Goal: Information Seeking & Learning: Learn about a topic

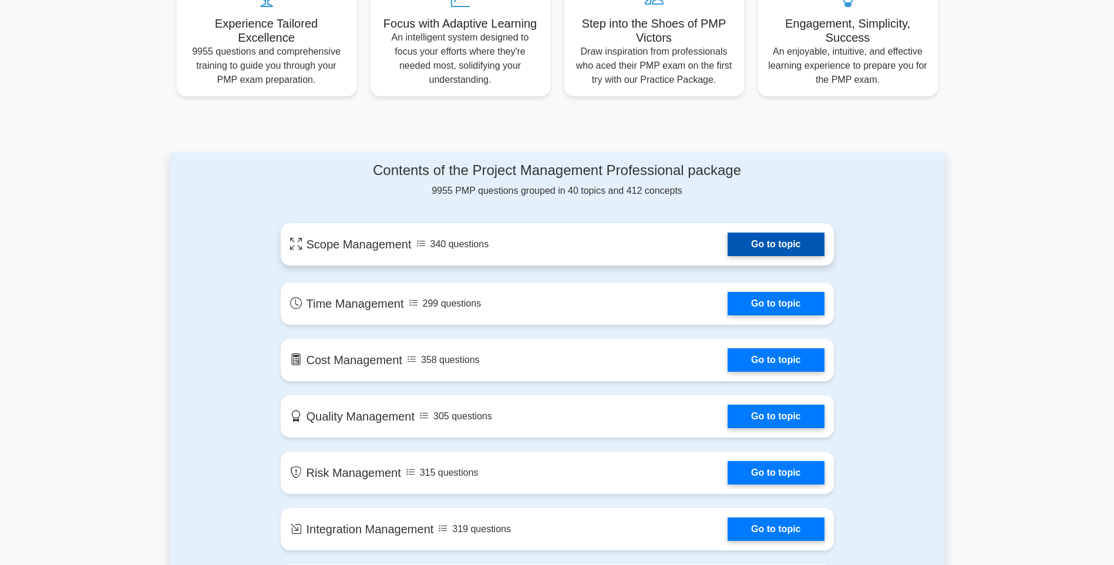
click at [792, 240] on link "Go to topic" at bounding box center [776, 244] width 96 height 23
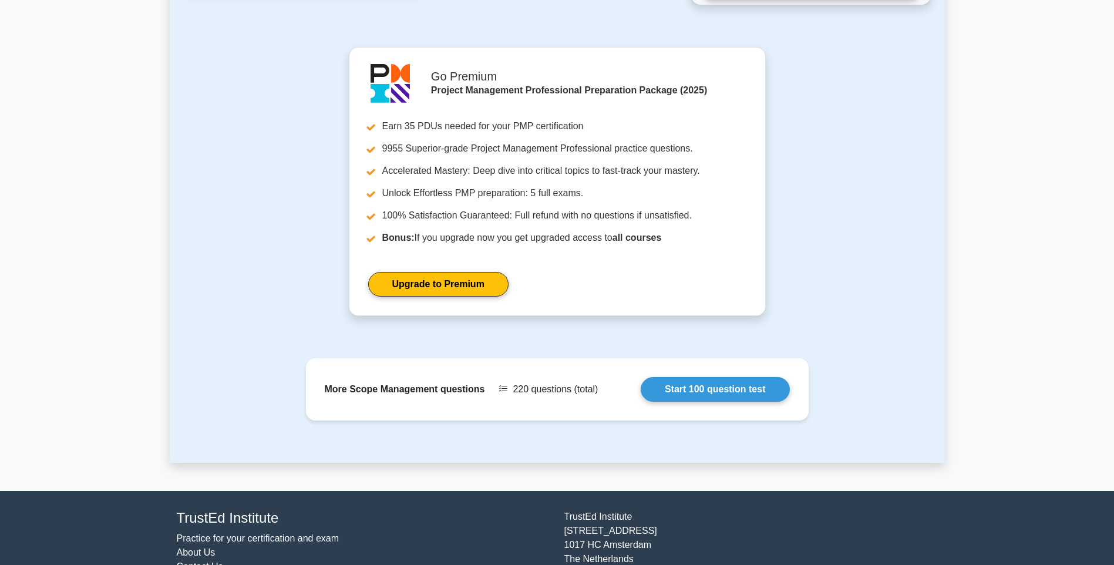
scroll to position [1088, 0]
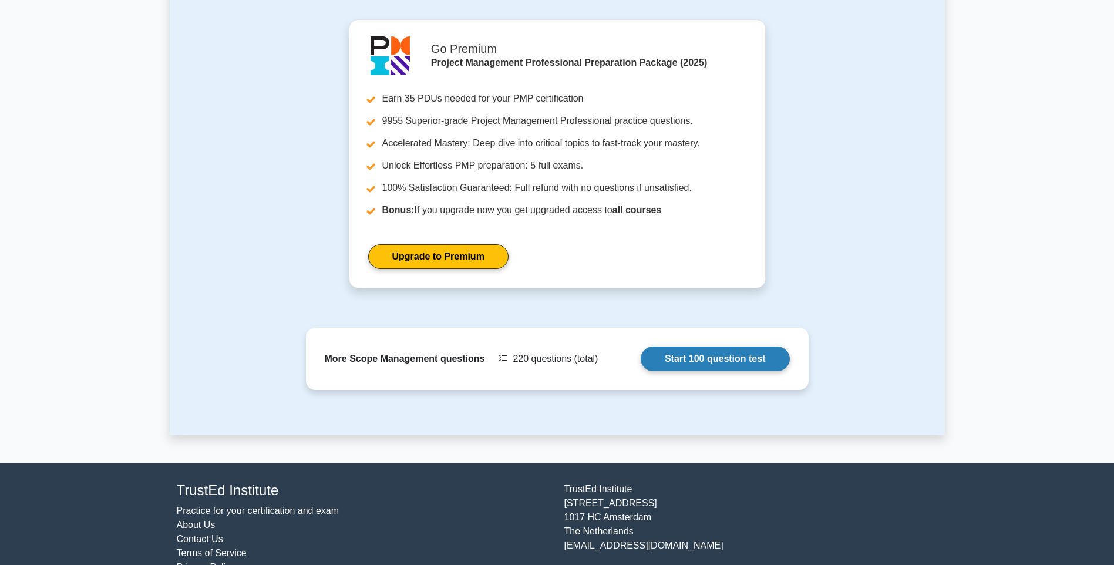
click at [707, 347] on link "Start 100 question test" at bounding box center [715, 359] width 149 height 25
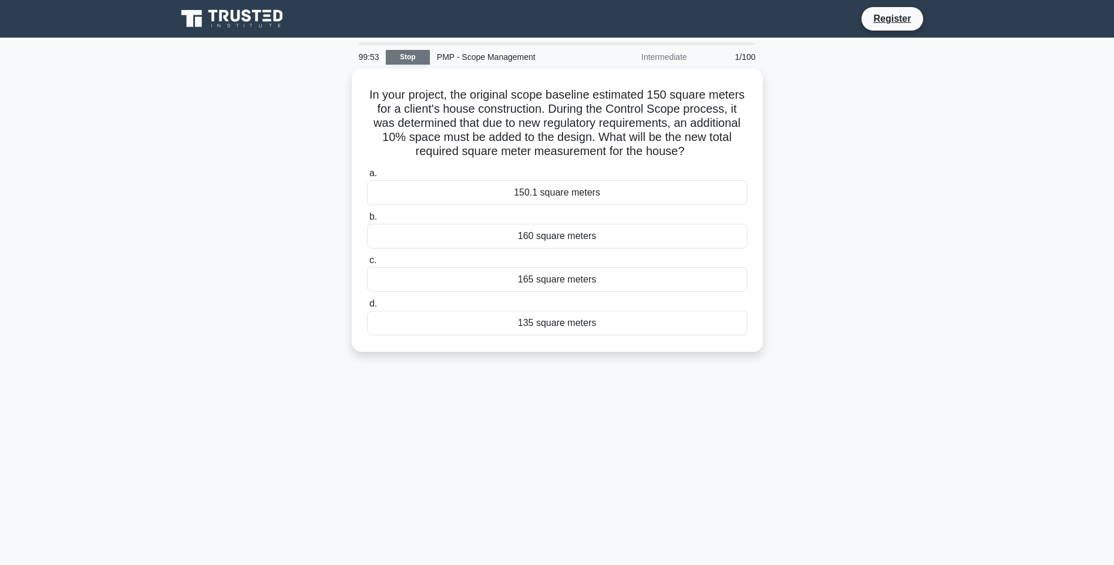
click at [405, 52] on link "Stop" at bounding box center [408, 57] width 44 height 15
